Goal: Find specific page/section: Find specific page/section

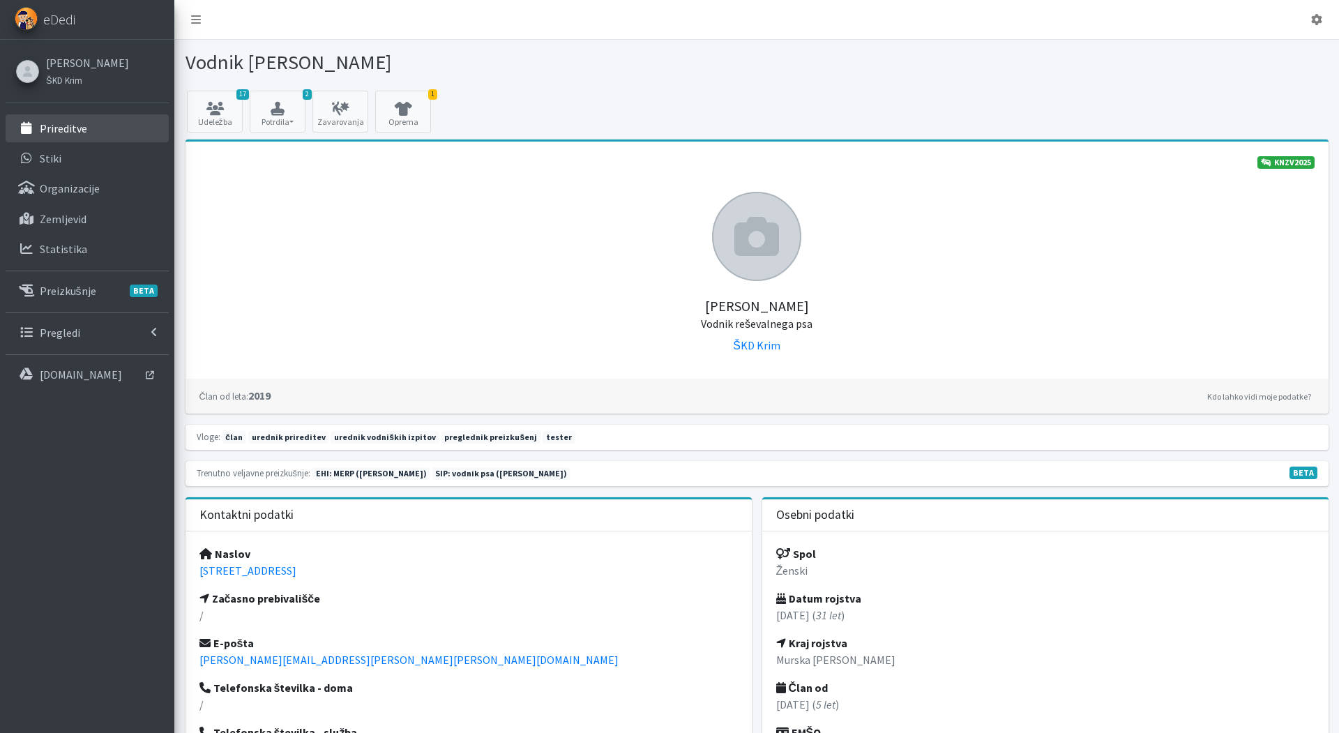
click at [52, 132] on p "Prireditve" at bounding box center [63, 128] width 47 height 14
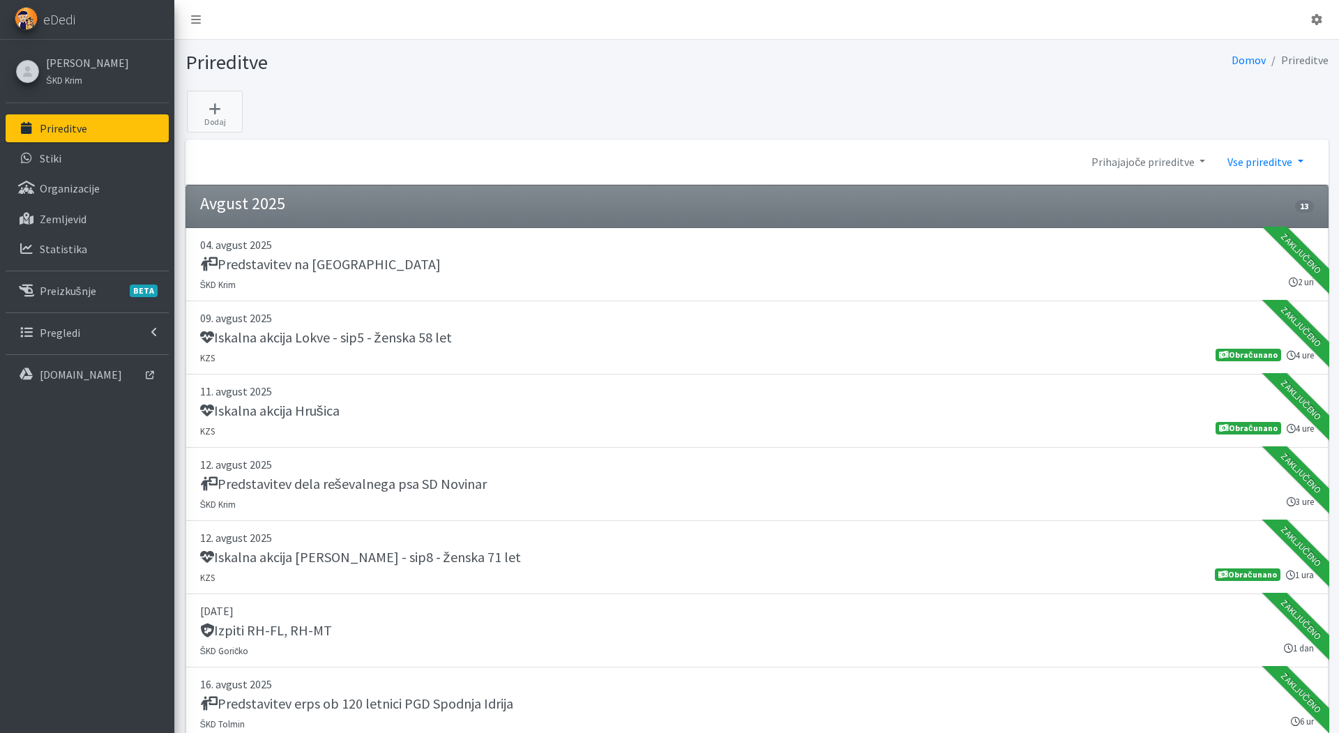
click at [1268, 157] on link "Vse prireditve" at bounding box center [1266, 162] width 98 height 28
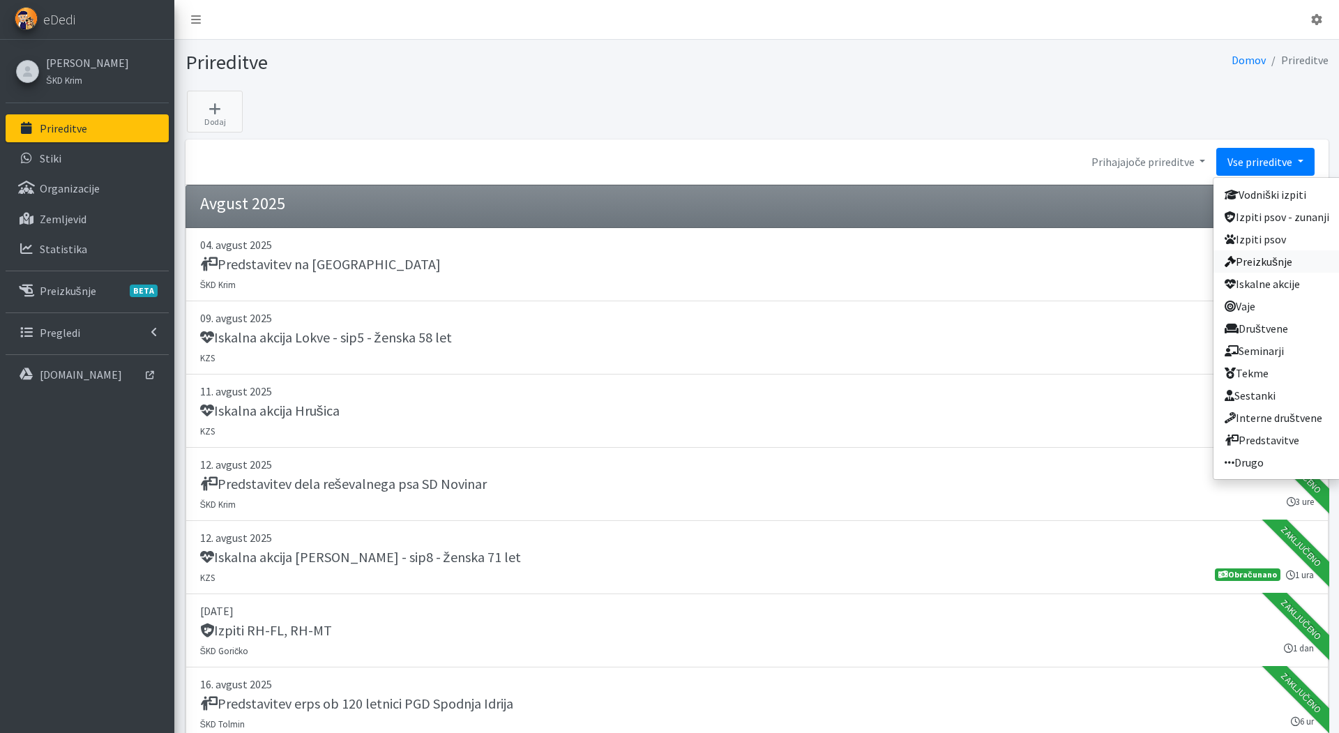
click at [1262, 257] on link "Preizkušnje" at bounding box center [1277, 261] width 127 height 22
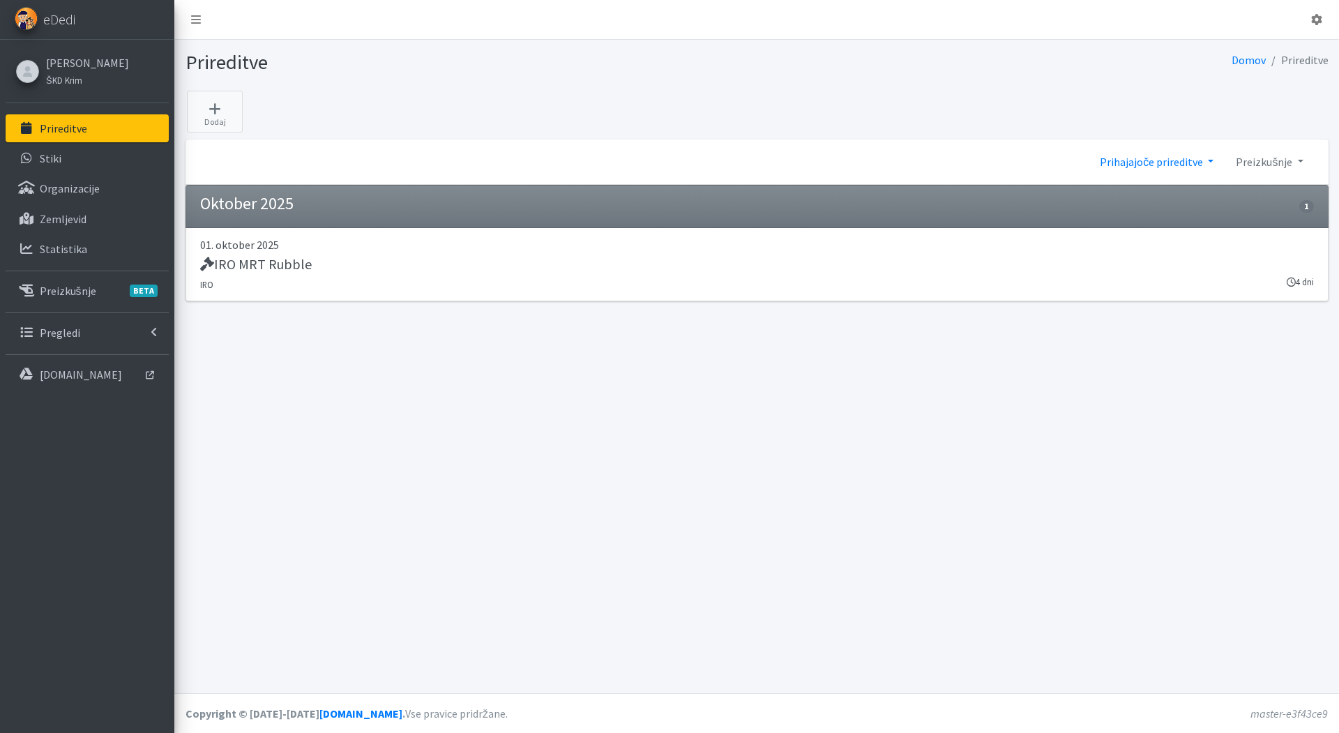
click at [1169, 153] on link "Prihajajoče prireditve" at bounding box center [1157, 162] width 136 height 28
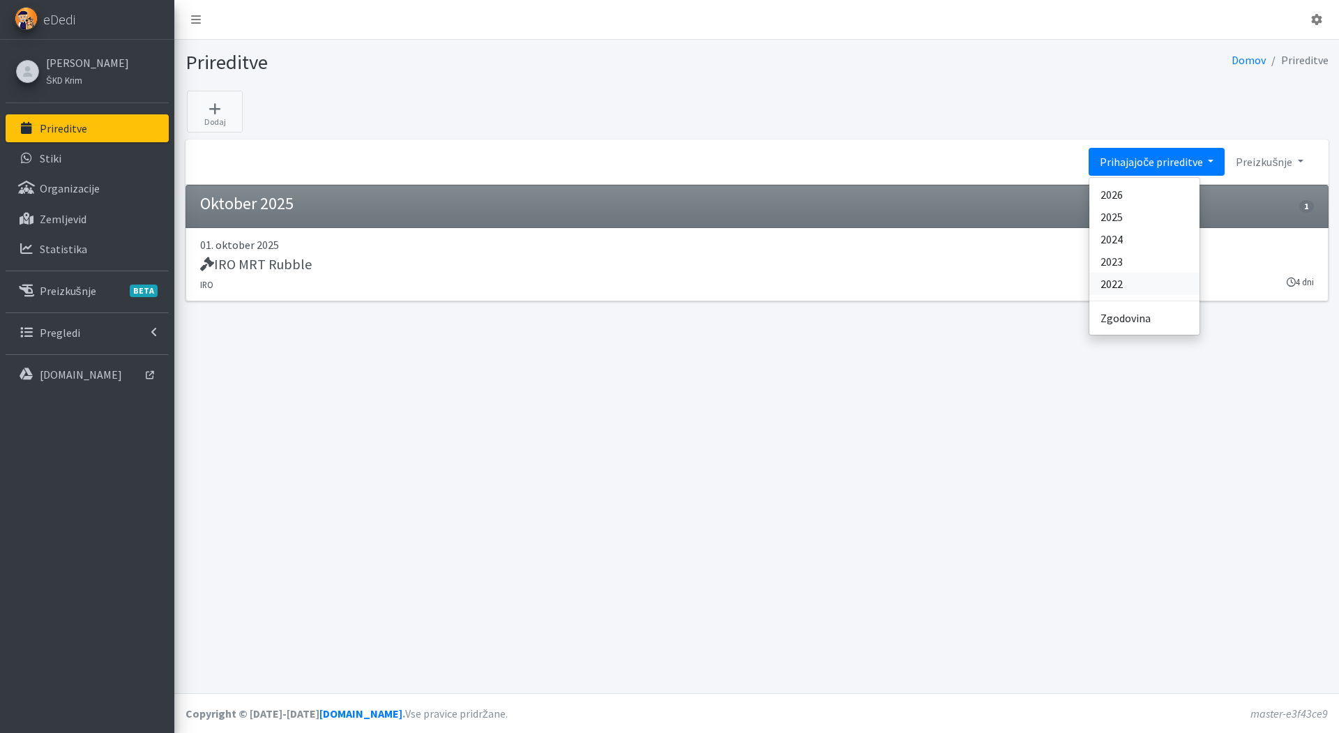
click at [1120, 278] on link "2022" at bounding box center [1145, 284] width 110 height 22
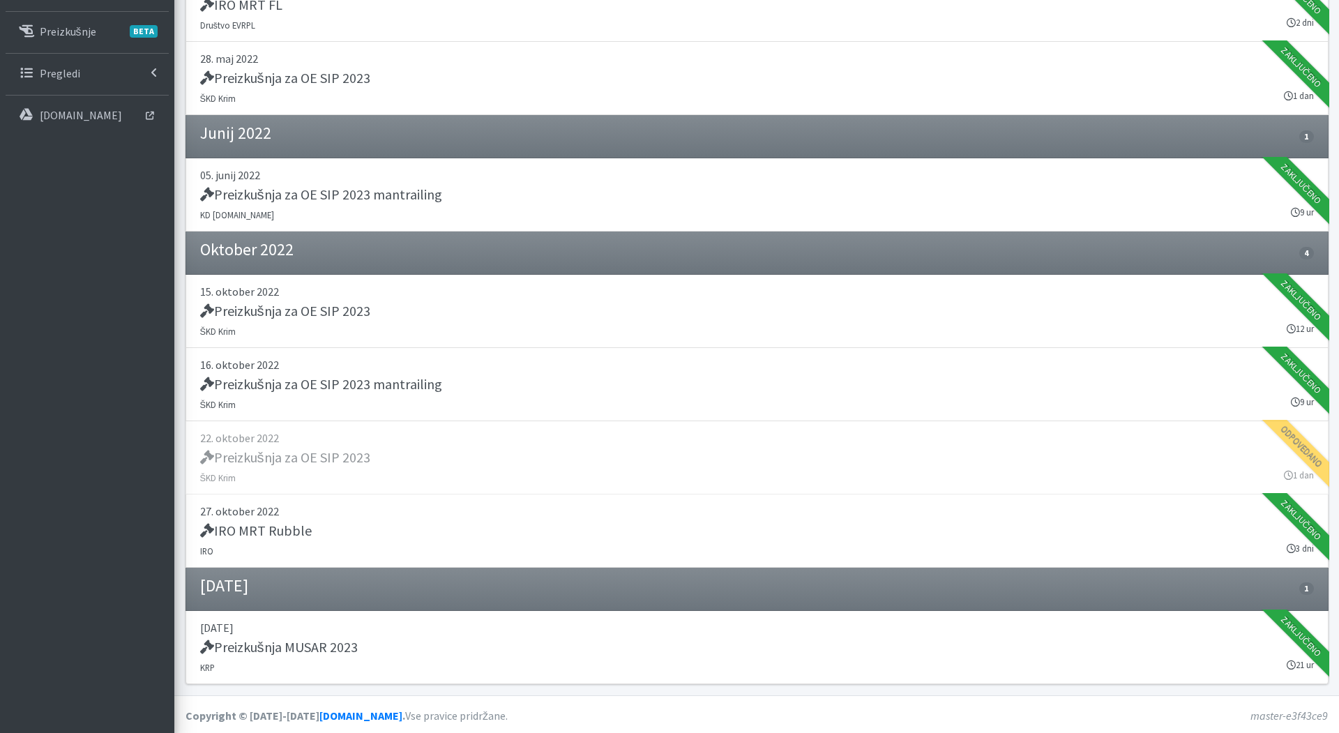
scroll to position [259, 0]
click at [292, 541] on link "27. oktober 2022 IRO MRT Rubble IRO 3 dni Zaključeno" at bounding box center [757, 531] width 1143 height 73
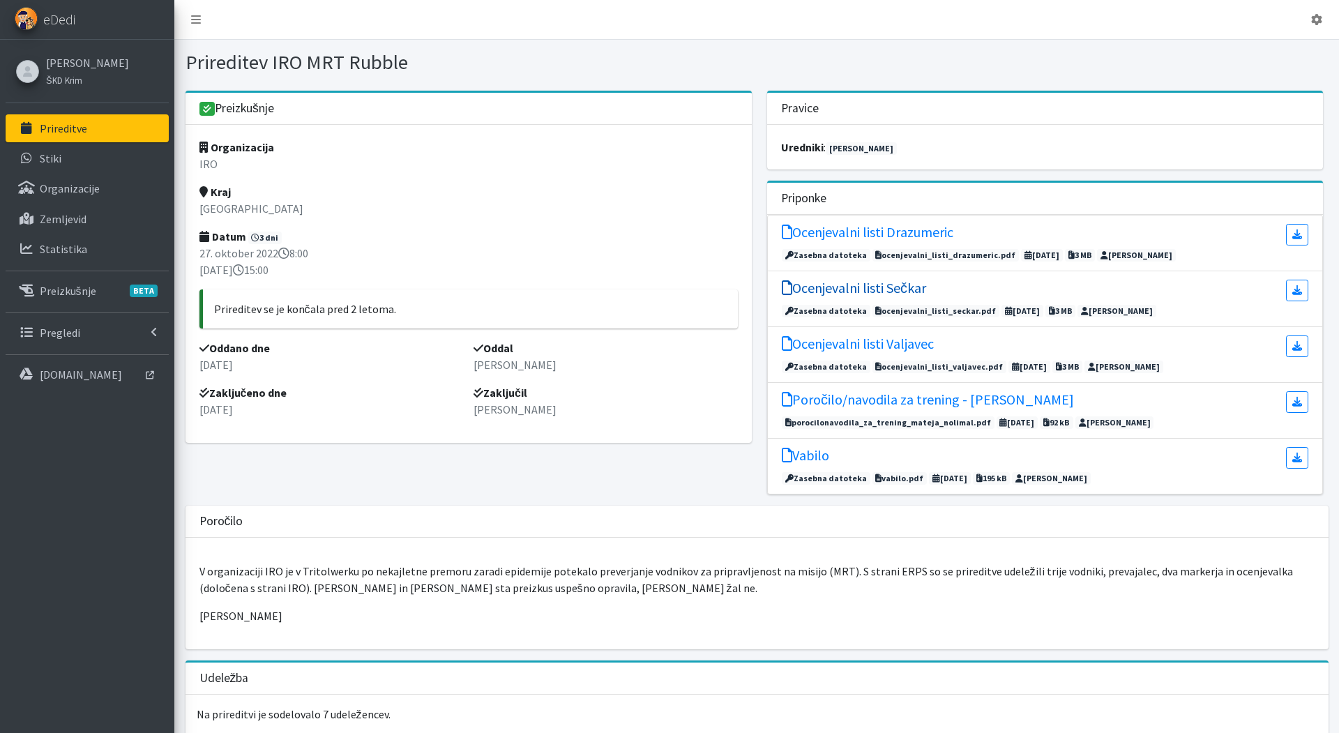
click at [881, 287] on h5 "Ocenjevalni listi Sečkar" at bounding box center [854, 288] width 144 height 17
click at [888, 344] on h5 "Ocenjevalni listi Valjavec" at bounding box center [858, 344] width 152 height 17
